Goal: Information Seeking & Learning: Learn about a topic

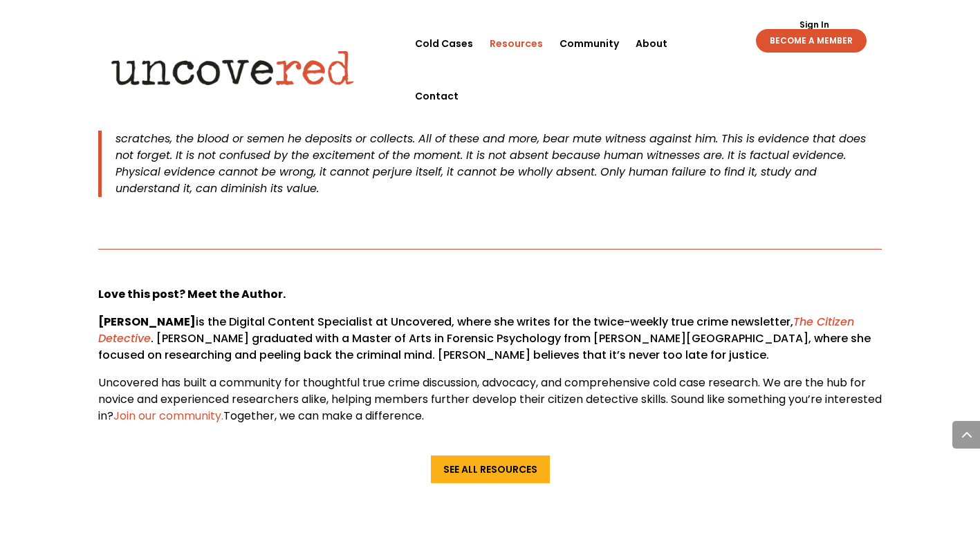
scroll to position [2577, 0]
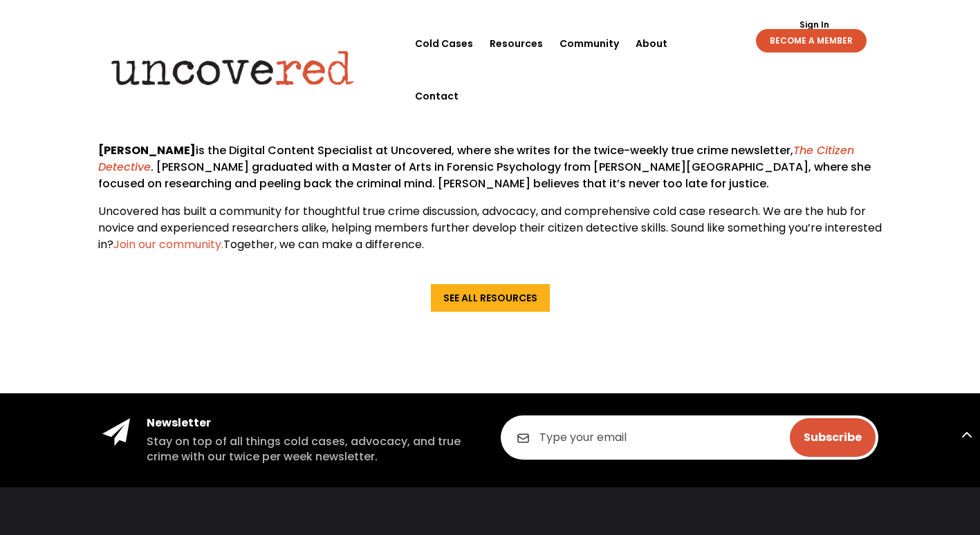
scroll to position [2646, 0]
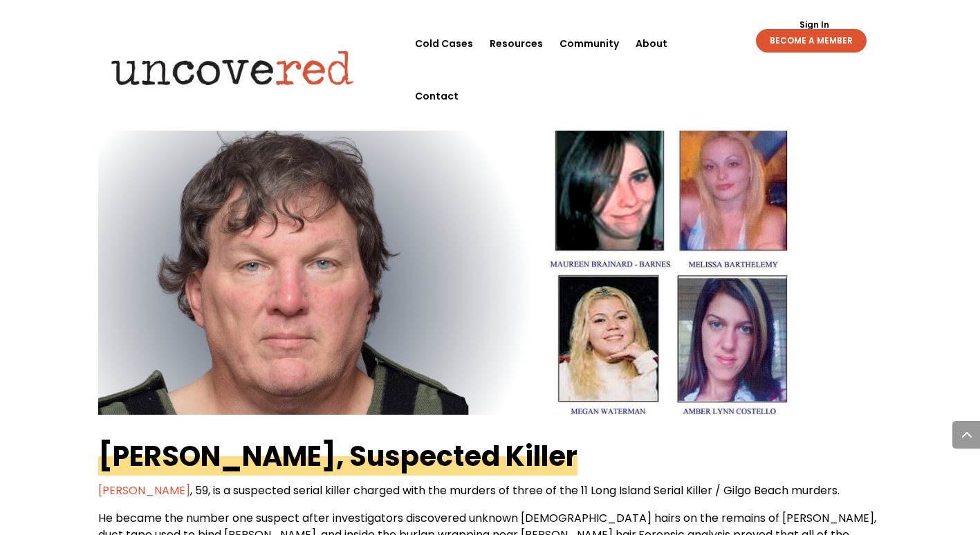
scroll to position [1867, 0]
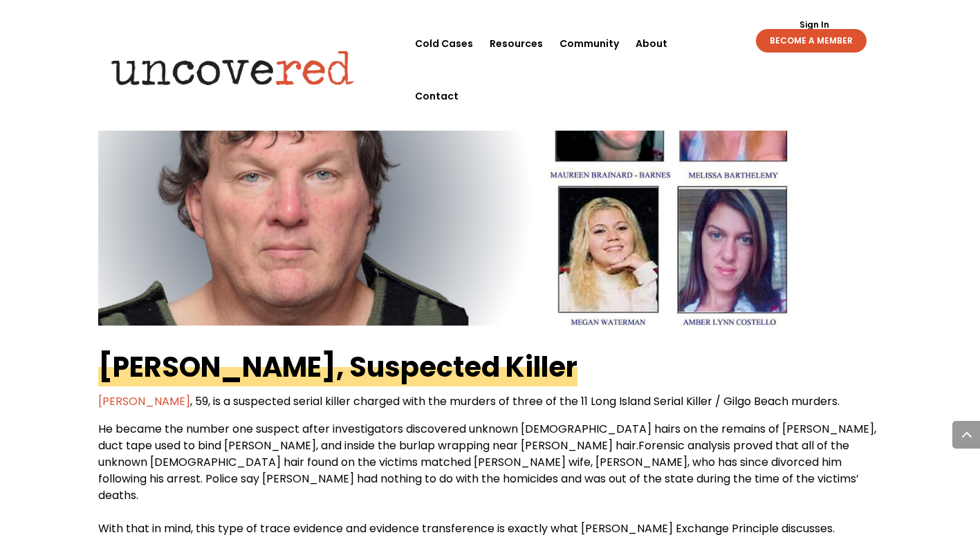
scroll to position [2231, 0]
